Goal: Browse casually

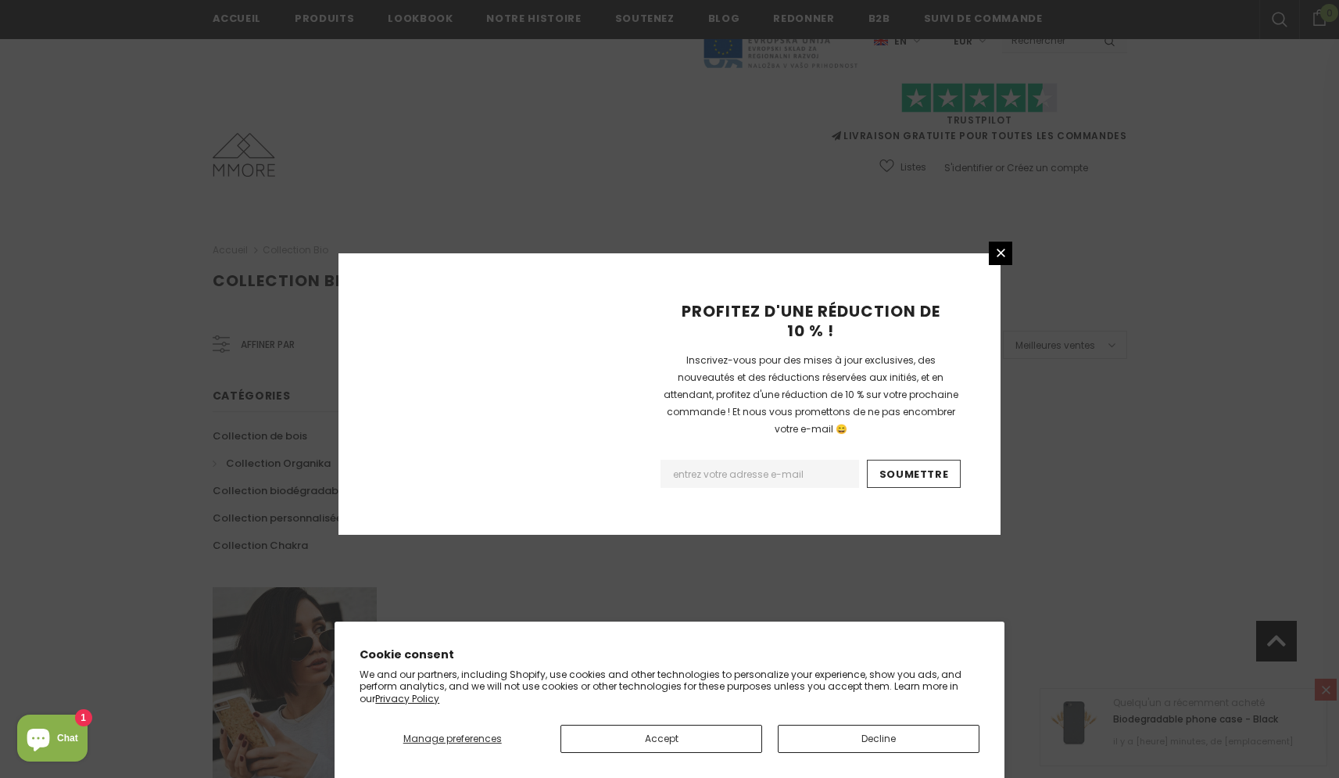
scroll to position [862, 0]
